Goal: Information Seeking & Learning: Check status

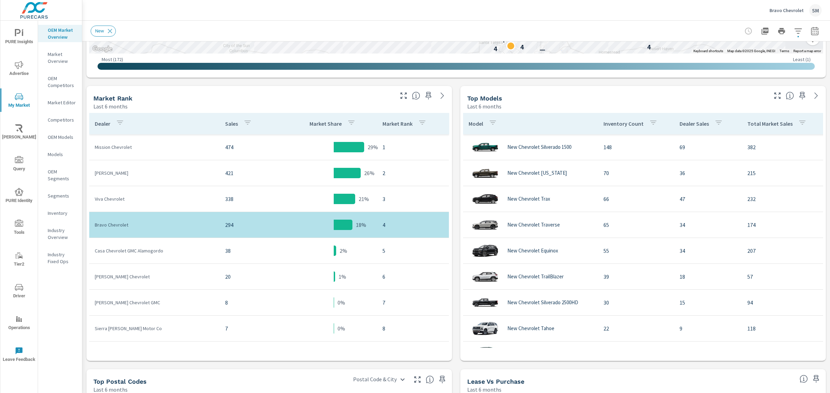
scroll to position [300, 0]
click at [83, 216] on div "Market View Last 6 months ← Move left → Move right ↑ Move up ↓ Move down + Zoom…" at bounding box center [455, 194] width 747 height 907
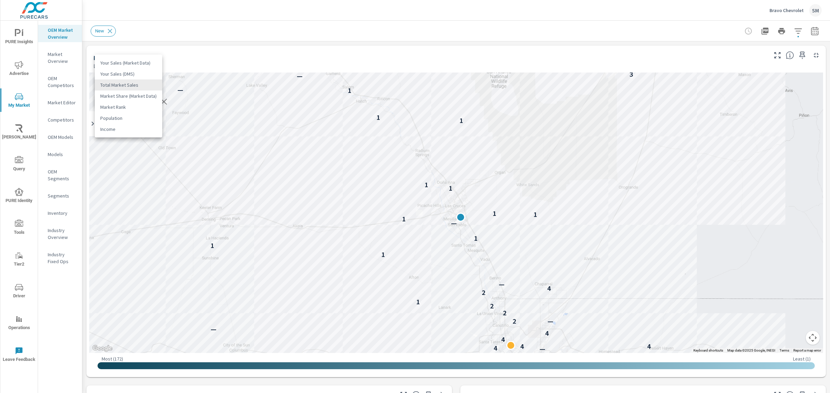
click at [132, 87] on body "PURE Insights Advertise My Market [PERSON_NAME] Query PURE Identity Tools Tier2…" at bounding box center [415, 196] width 830 height 393
click at [131, 72] on li "Your Sales (DMS)" at bounding box center [128, 73] width 67 height 11
click at [142, 82] on body "PURE Insights Advertise My Market [PERSON_NAME] Query PURE Identity Tools Tier2…" at bounding box center [415, 196] width 830 height 393
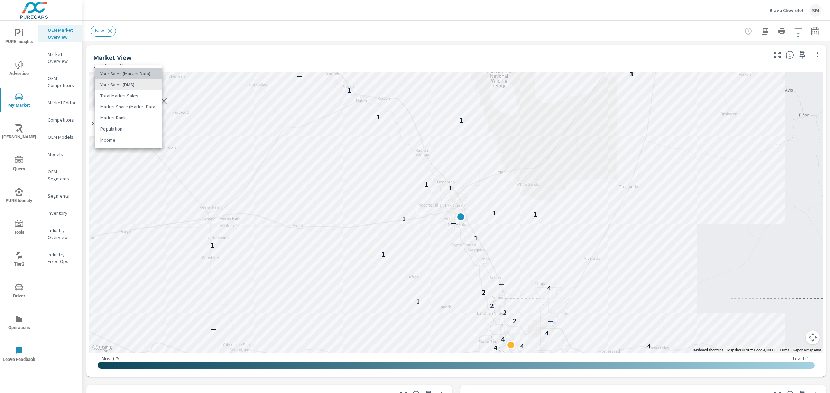
click at [134, 72] on li "Your Sales (Market Data)" at bounding box center [128, 73] width 67 height 11
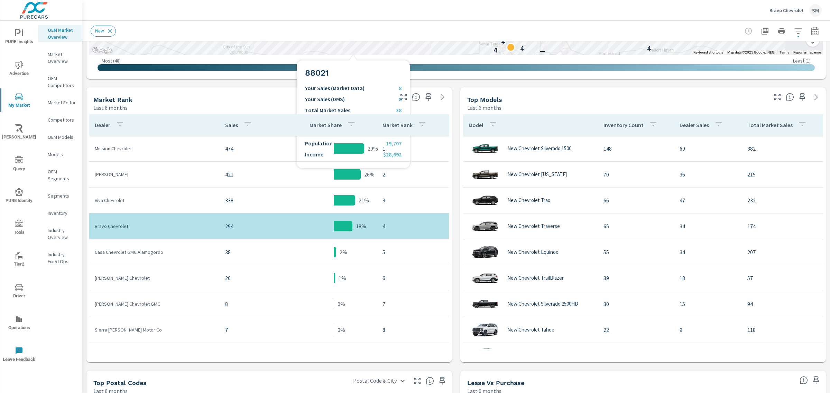
scroll to position [299, 0]
